Goal: Navigation & Orientation: Understand site structure

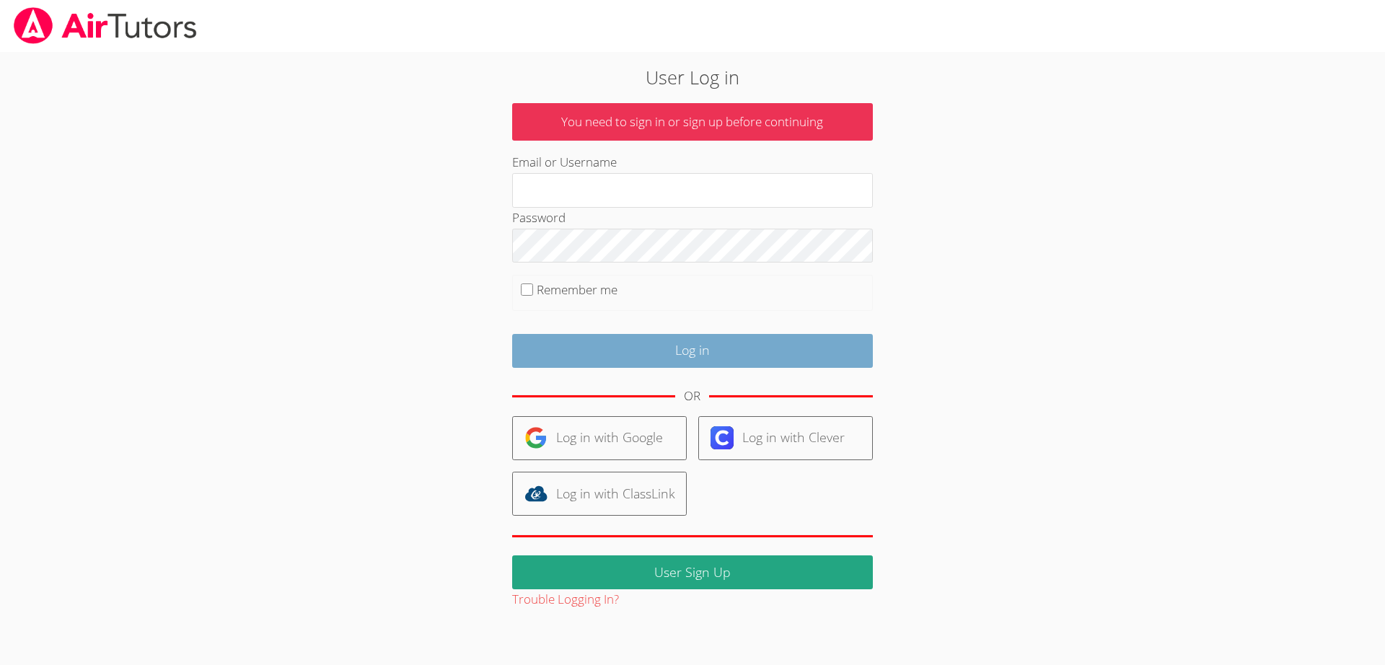
type input "[EMAIL_ADDRESS][DOMAIN_NAME]"
click at [585, 348] on input "Log in" at bounding box center [692, 351] width 361 height 34
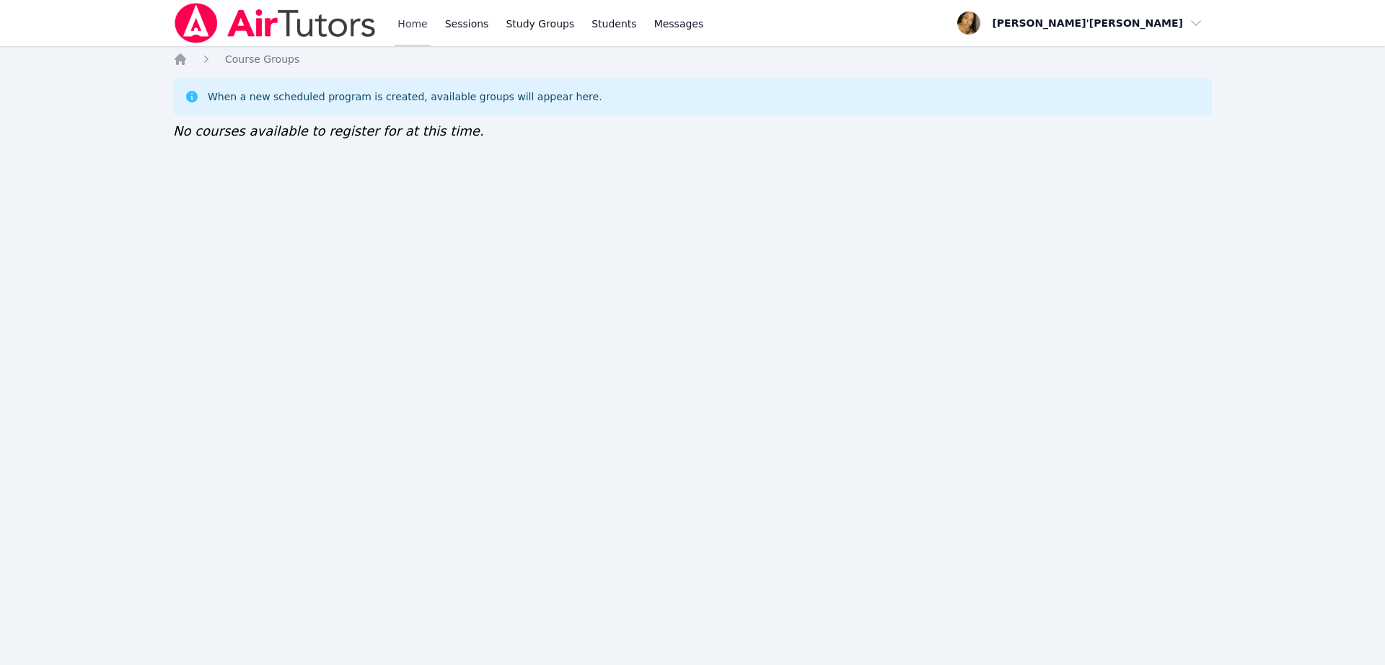
click at [418, 12] on link "Home" at bounding box center [412, 23] width 35 height 46
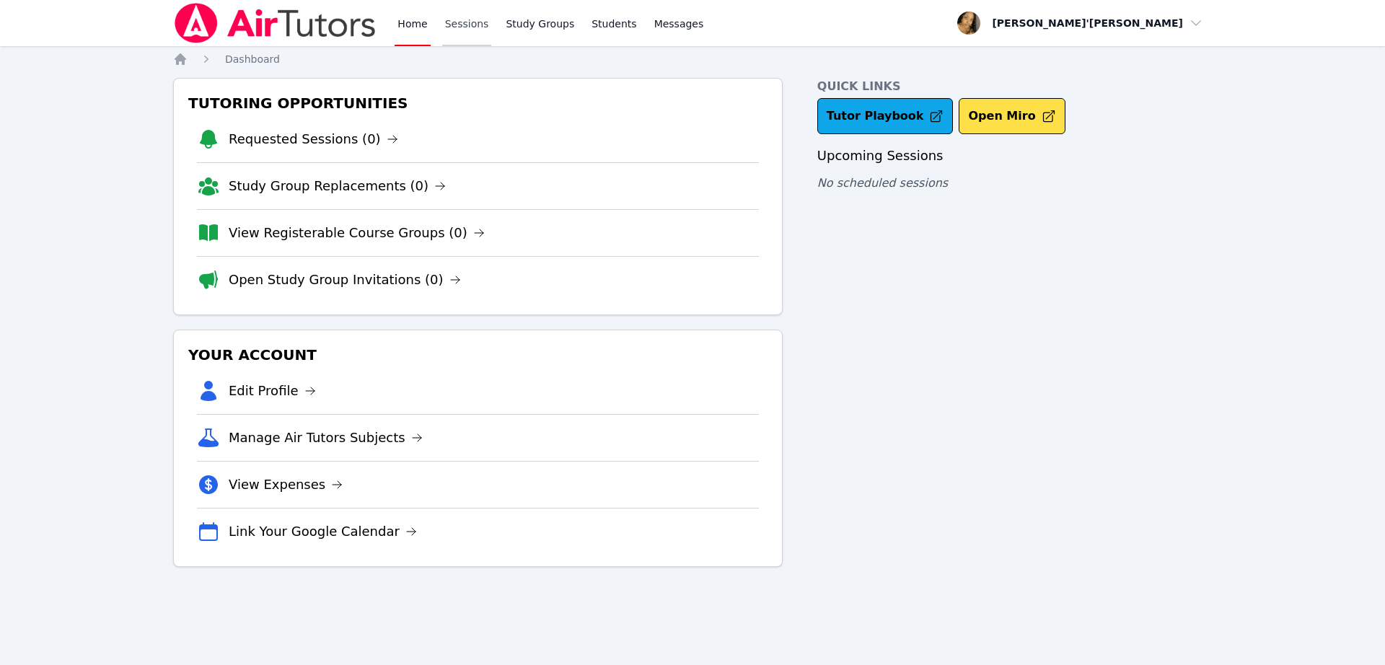
click at [467, 32] on link "Sessions" at bounding box center [467, 23] width 50 height 46
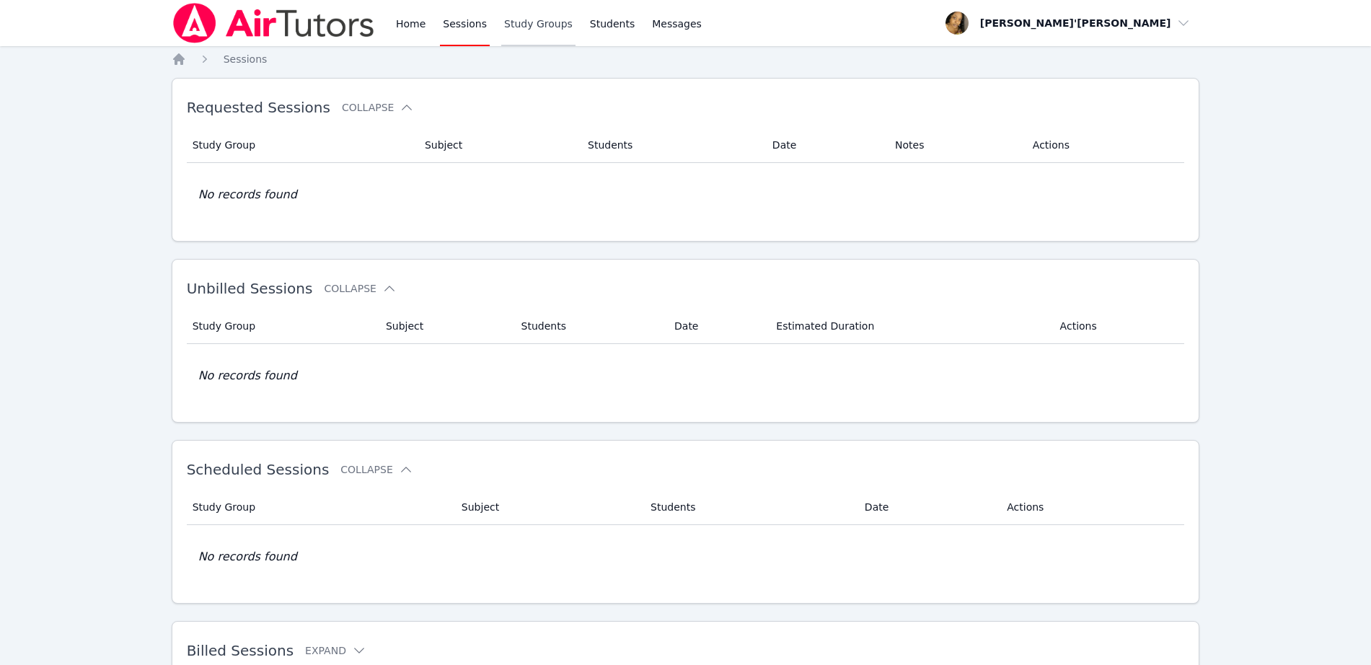
click at [550, 27] on link "Study Groups" at bounding box center [538, 23] width 74 height 46
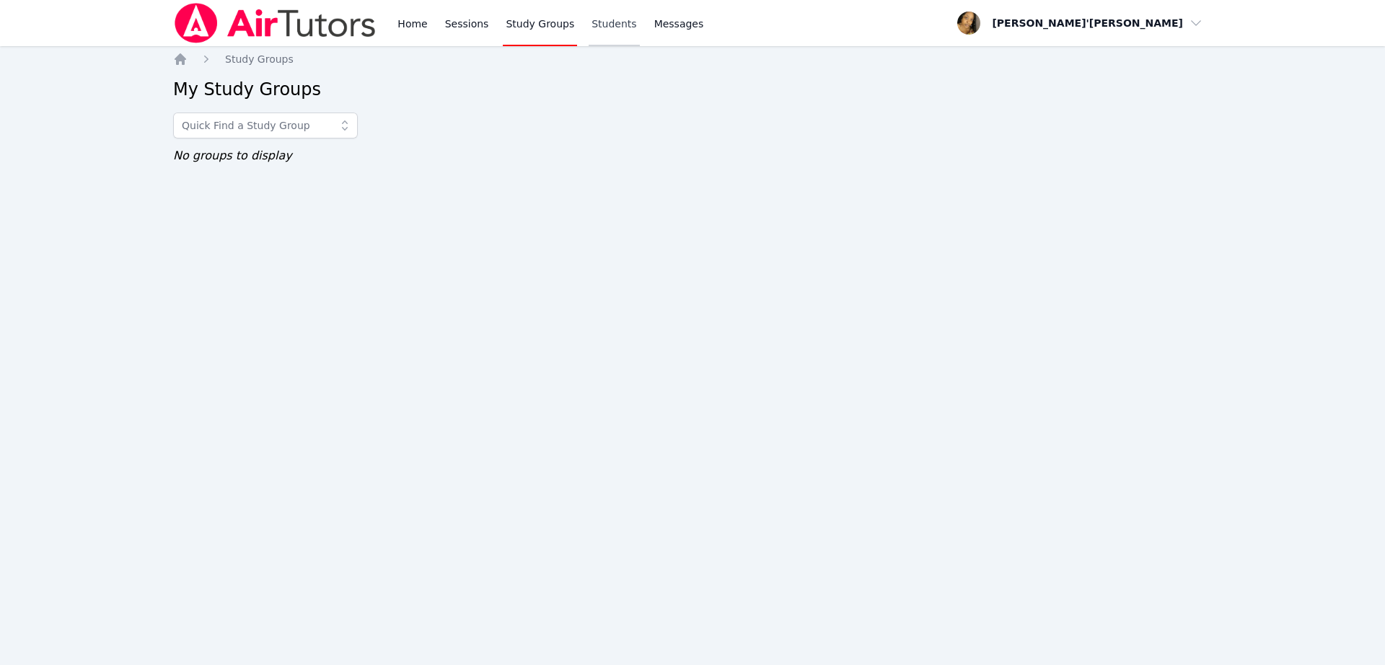
click at [594, 27] on link "Students" at bounding box center [614, 23] width 50 height 46
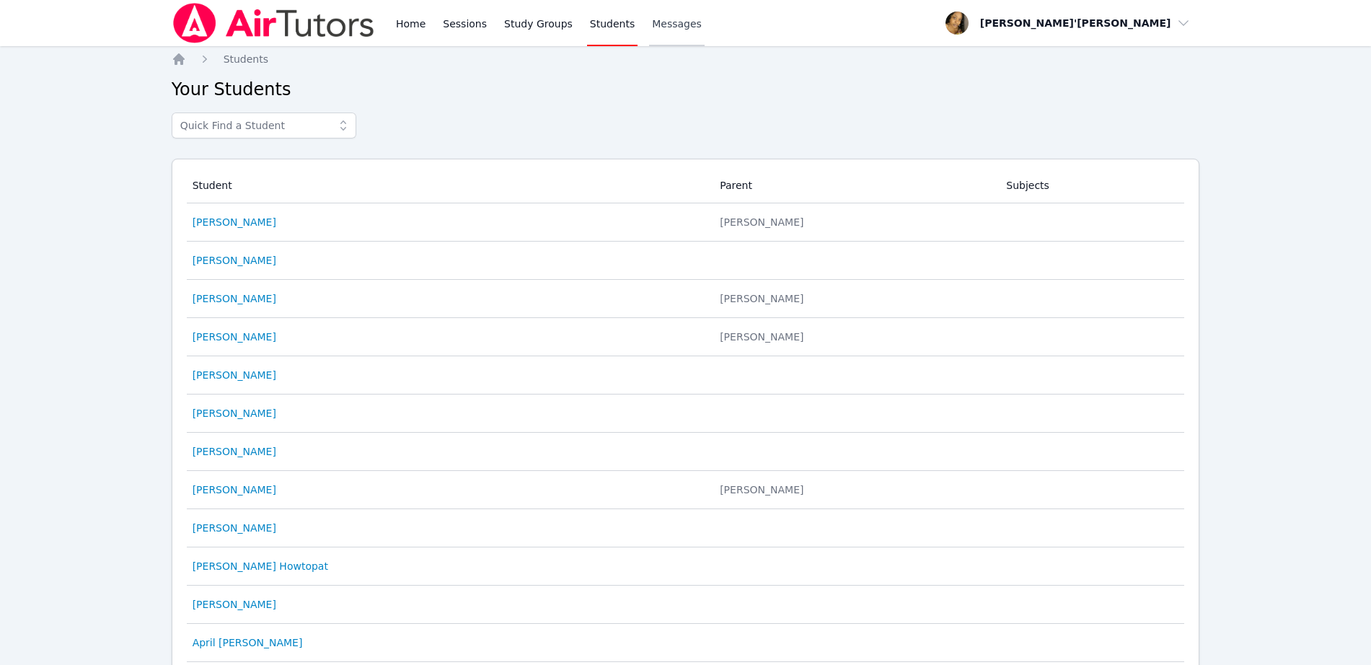
click at [664, 27] on span "Messages" at bounding box center [677, 24] width 50 height 14
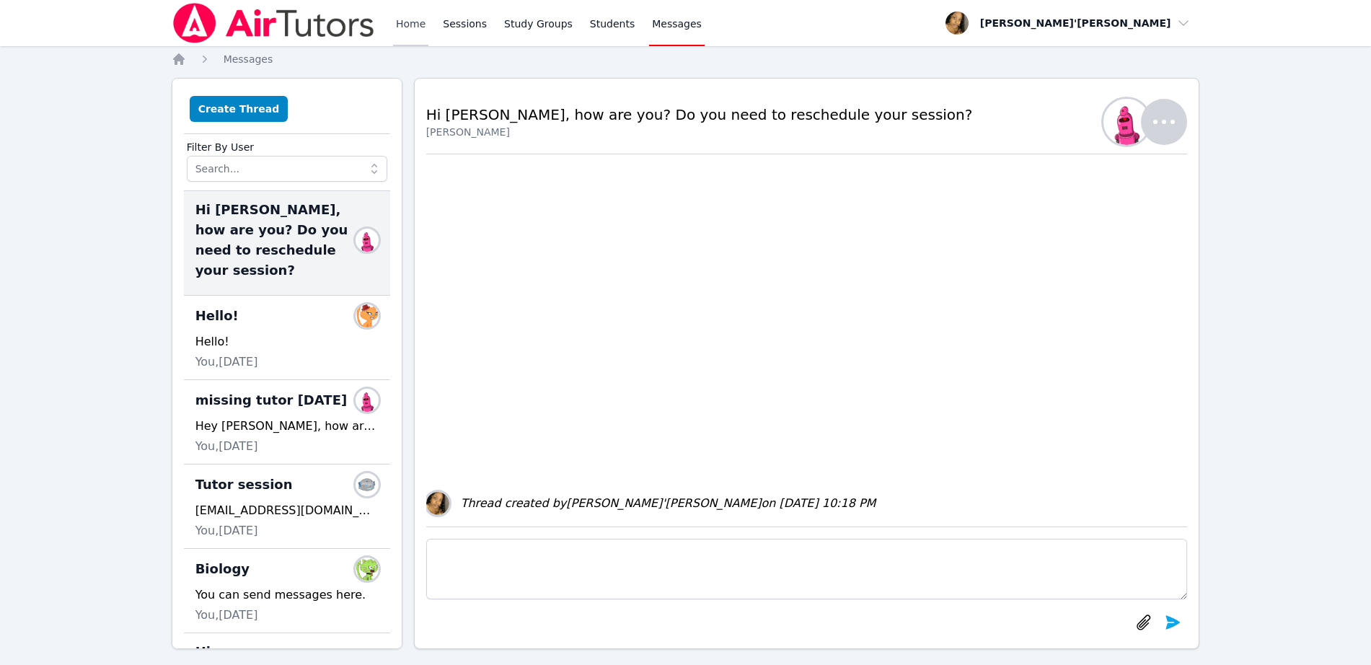
click at [410, 30] on link "Home" at bounding box center [410, 23] width 35 height 46
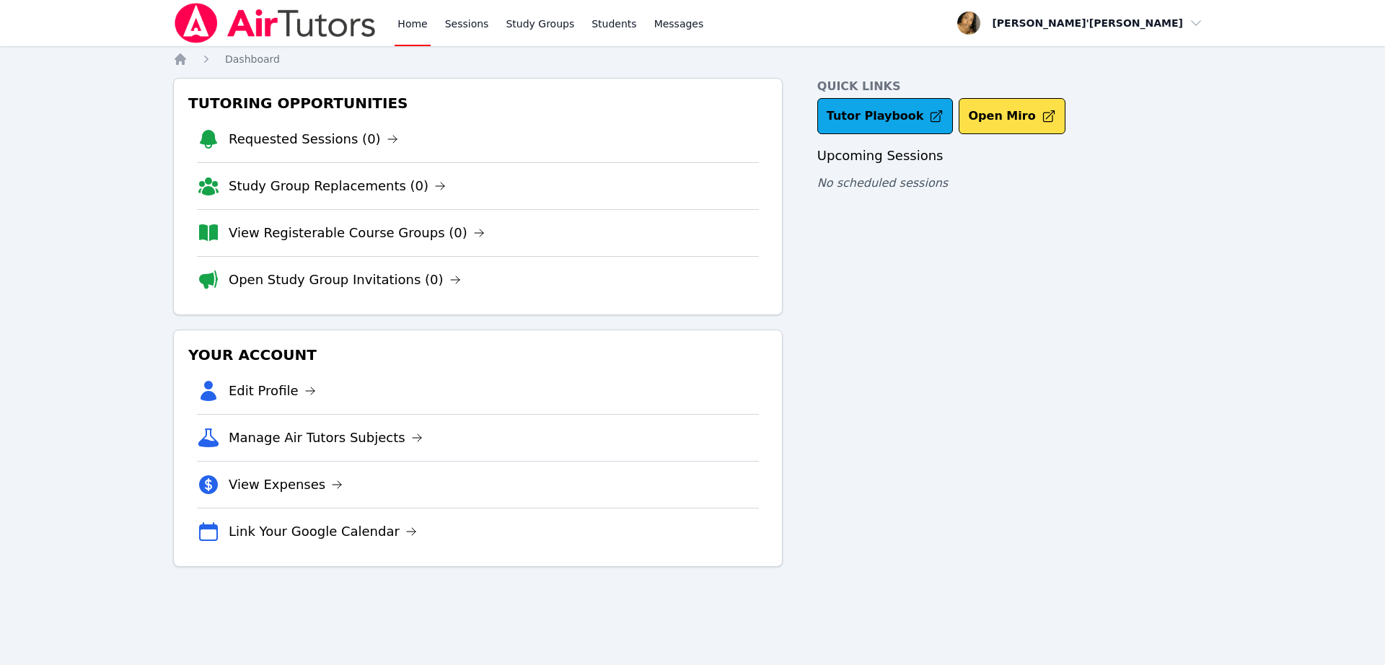
click at [977, 297] on div "Quick Links Tutor Playbook Open Miro Upcoming Sessions No scheduled sessions" at bounding box center [1014, 322] width 395 height 489
